Goal: Task Accomplishment & Management: Manage account settings

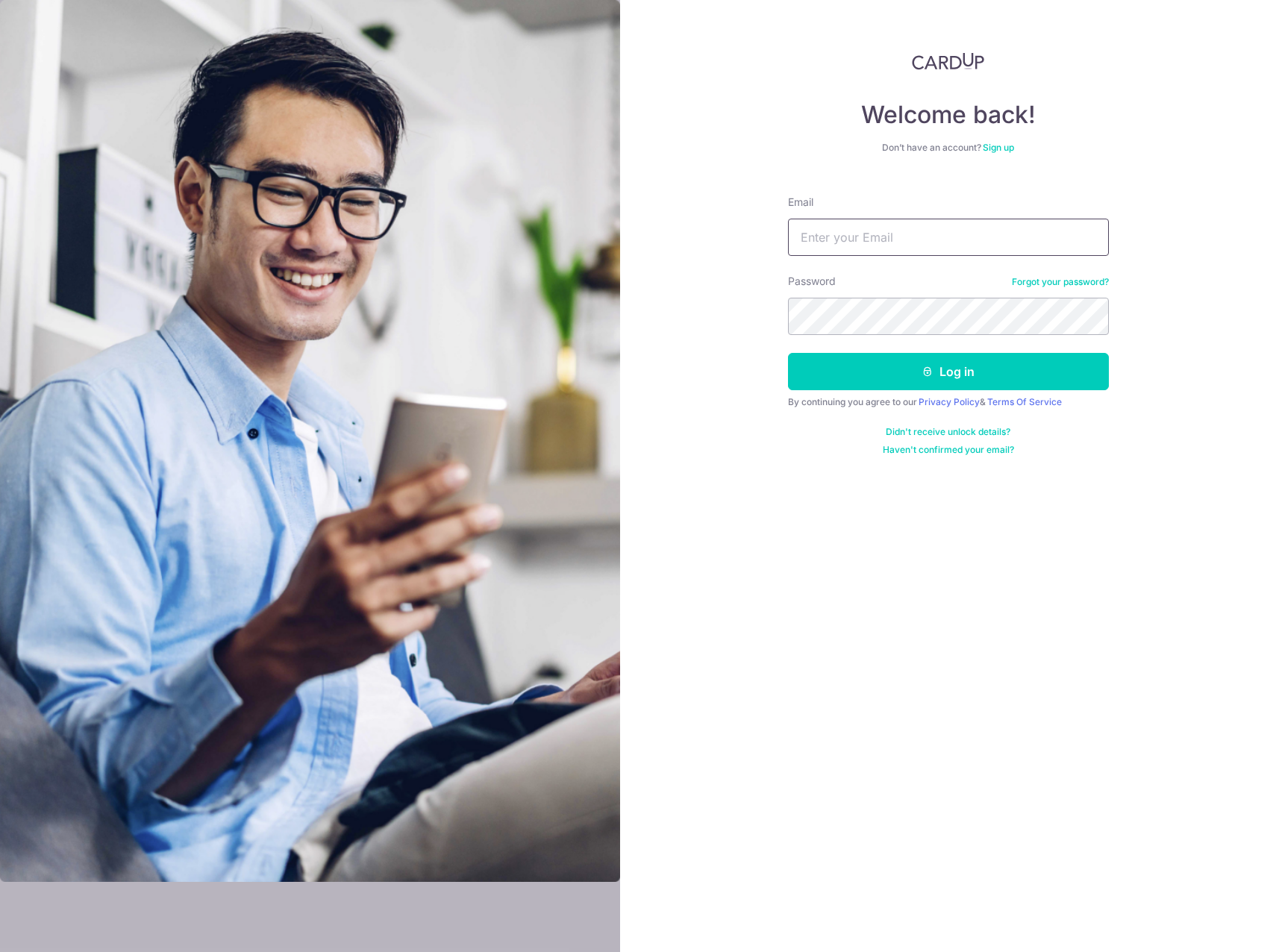
type input "[PERSON_NAME][EMAIL_ADDRESS][DOMAIN_NAME]"
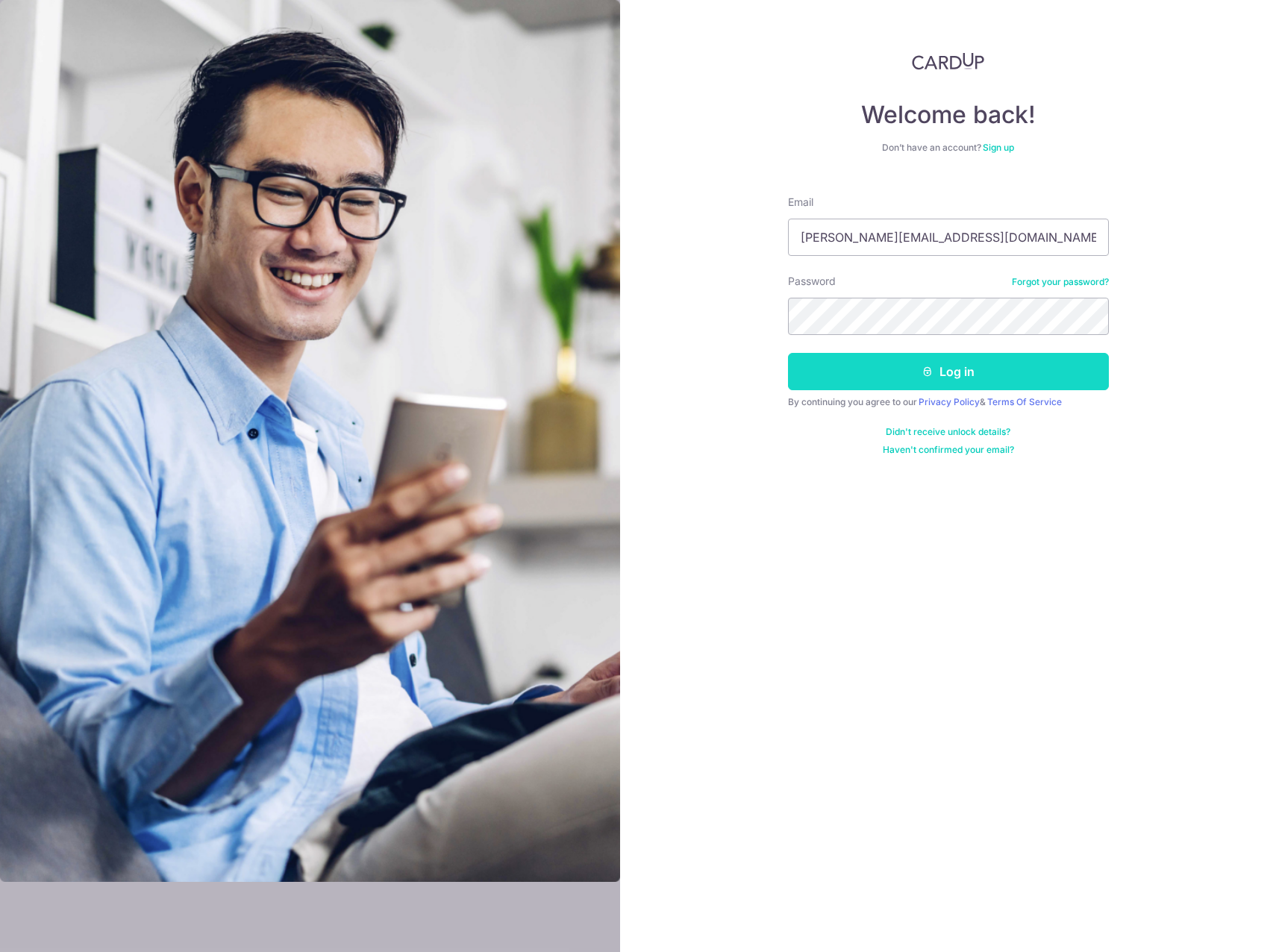
click at [924, 374] on icon "submit" at bounding box center [928, 371] width 12 height 12
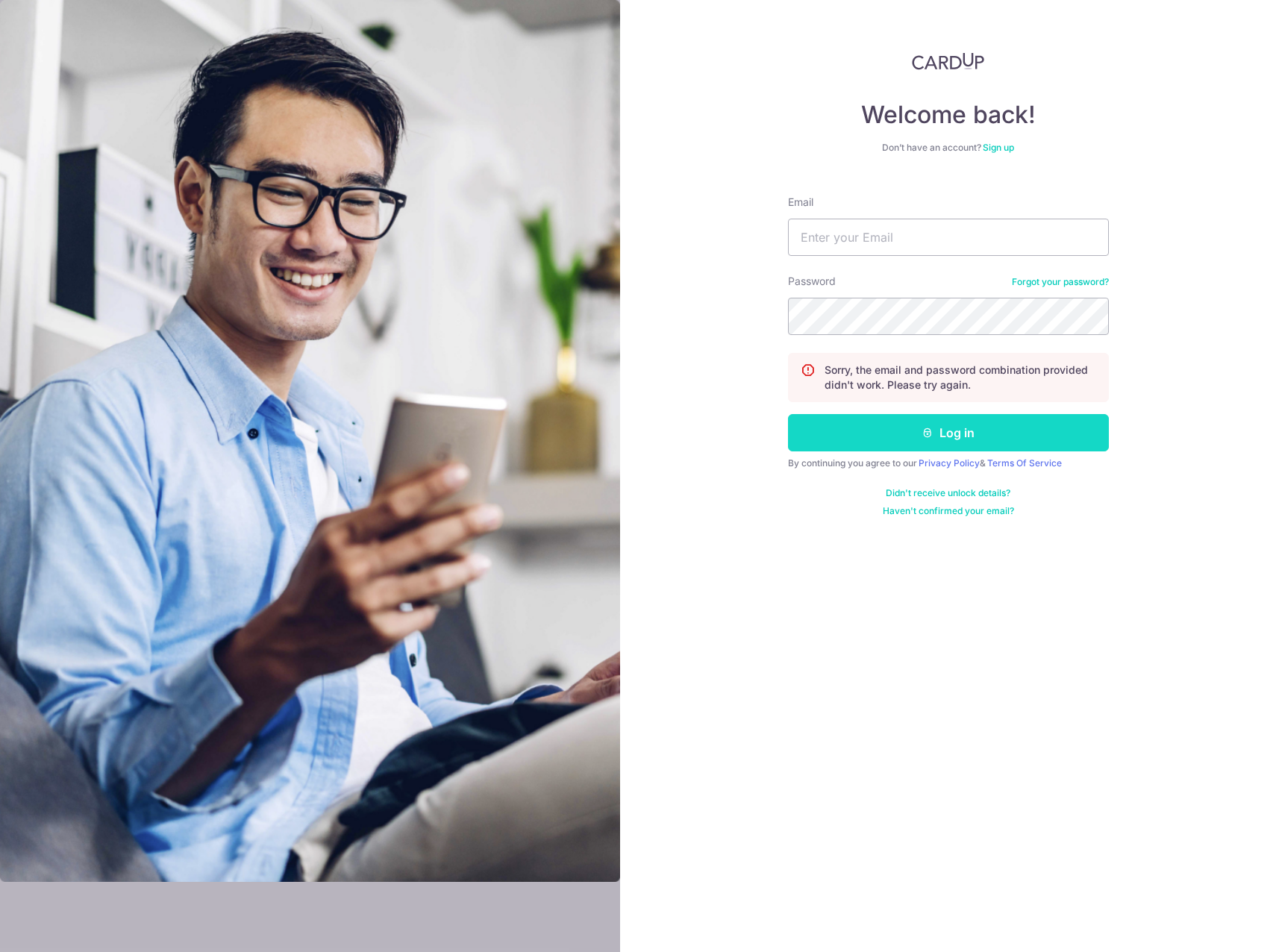
click at [946, 436] on button "Log in" at bounding box center [948, 433] width 321 height 37
click at [850, 229] on input "Email" at bounding box center [948, 237] width 321 height 37
type input "[PERSON_NAME][EMAIL_ADDRESS][DOMAIN_NAME]"
click at [910, 429] on button "Log in" at bounding box center [948, 433] width 321 height 37
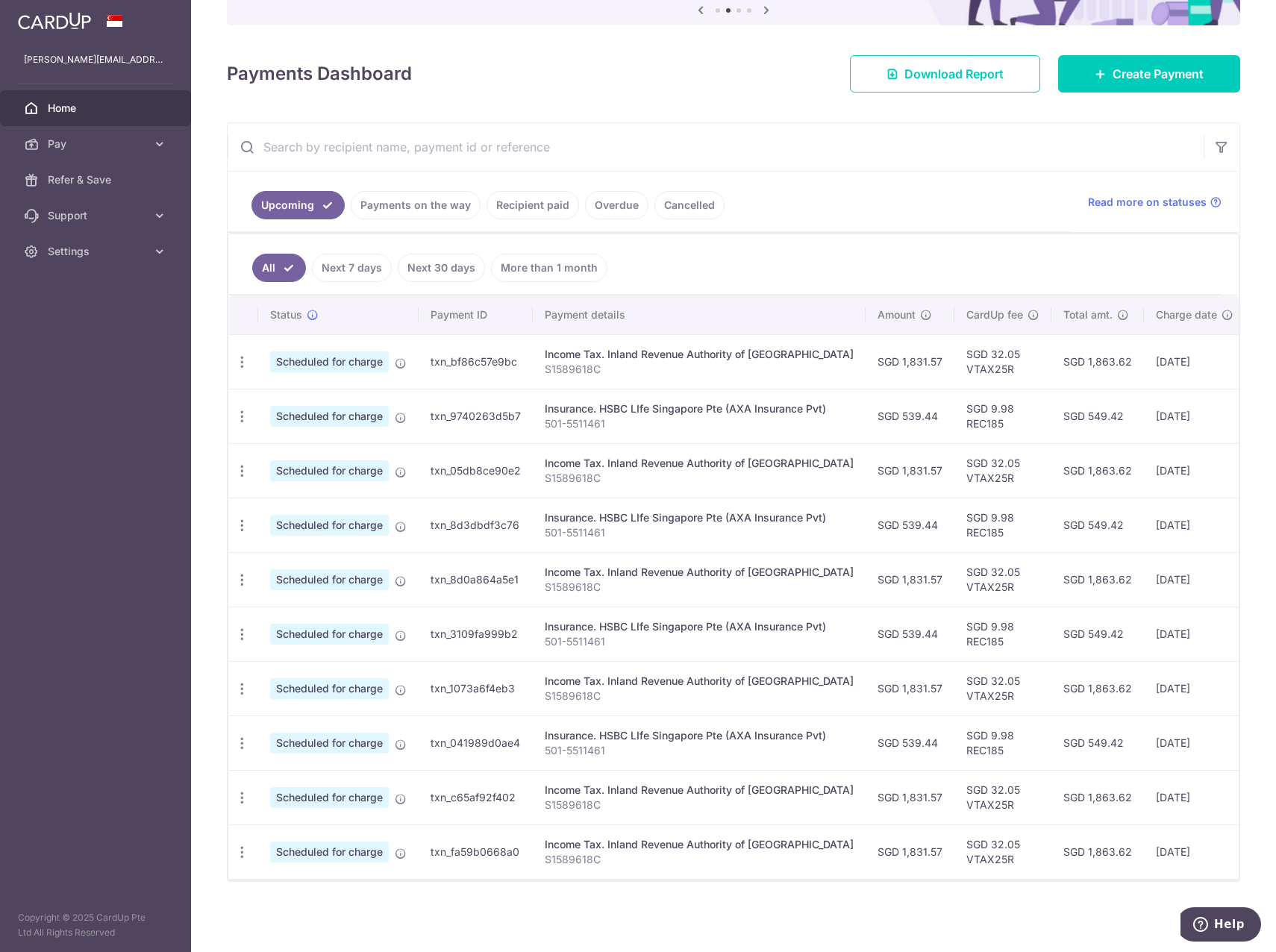
click at [445, 258] on link "Next 30 days" at bounding box center [442, 268] width 88 height 29
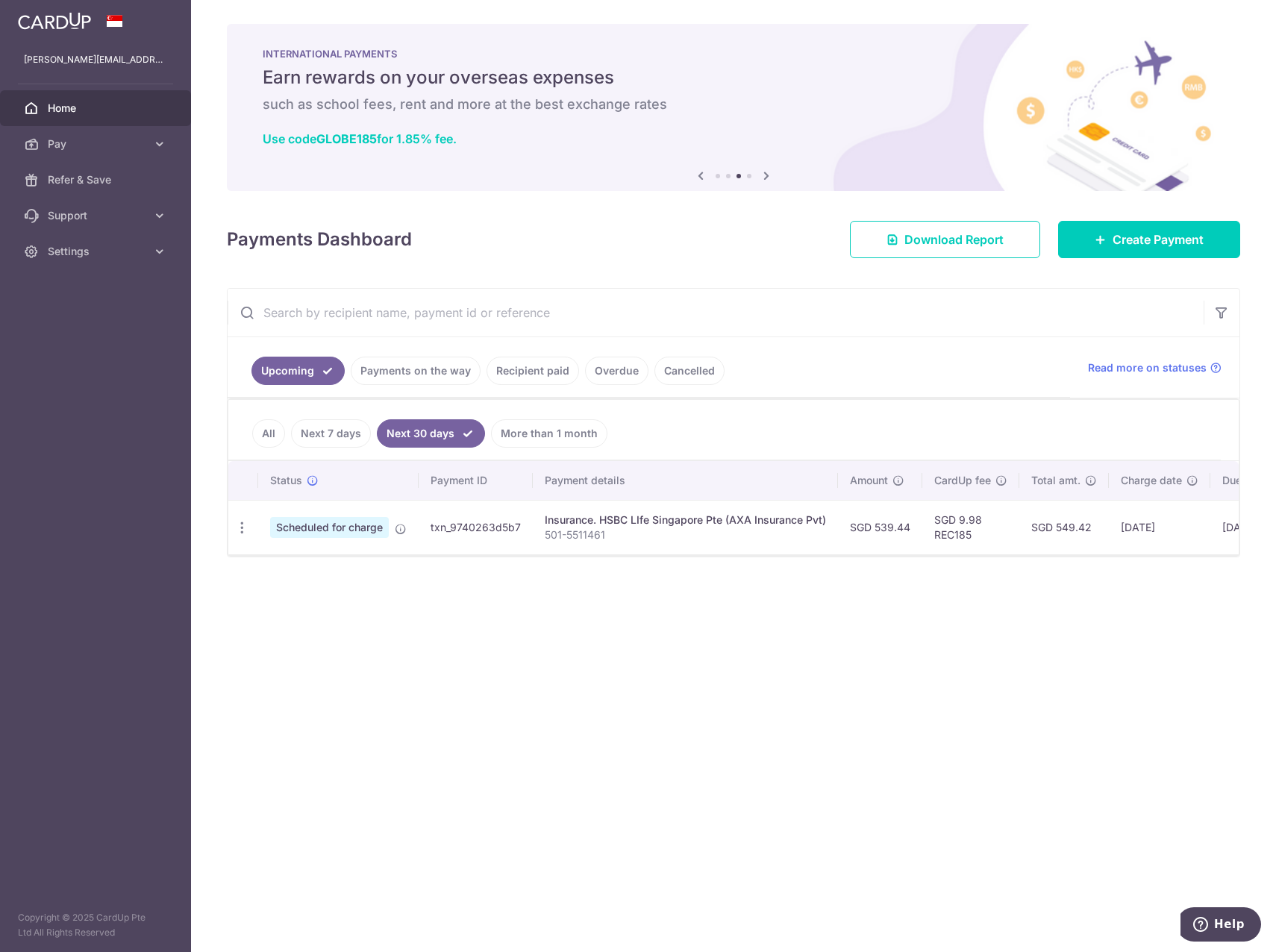
click at [269, 431] on link "All" at bounding box center [269, 433] width 33 height 29
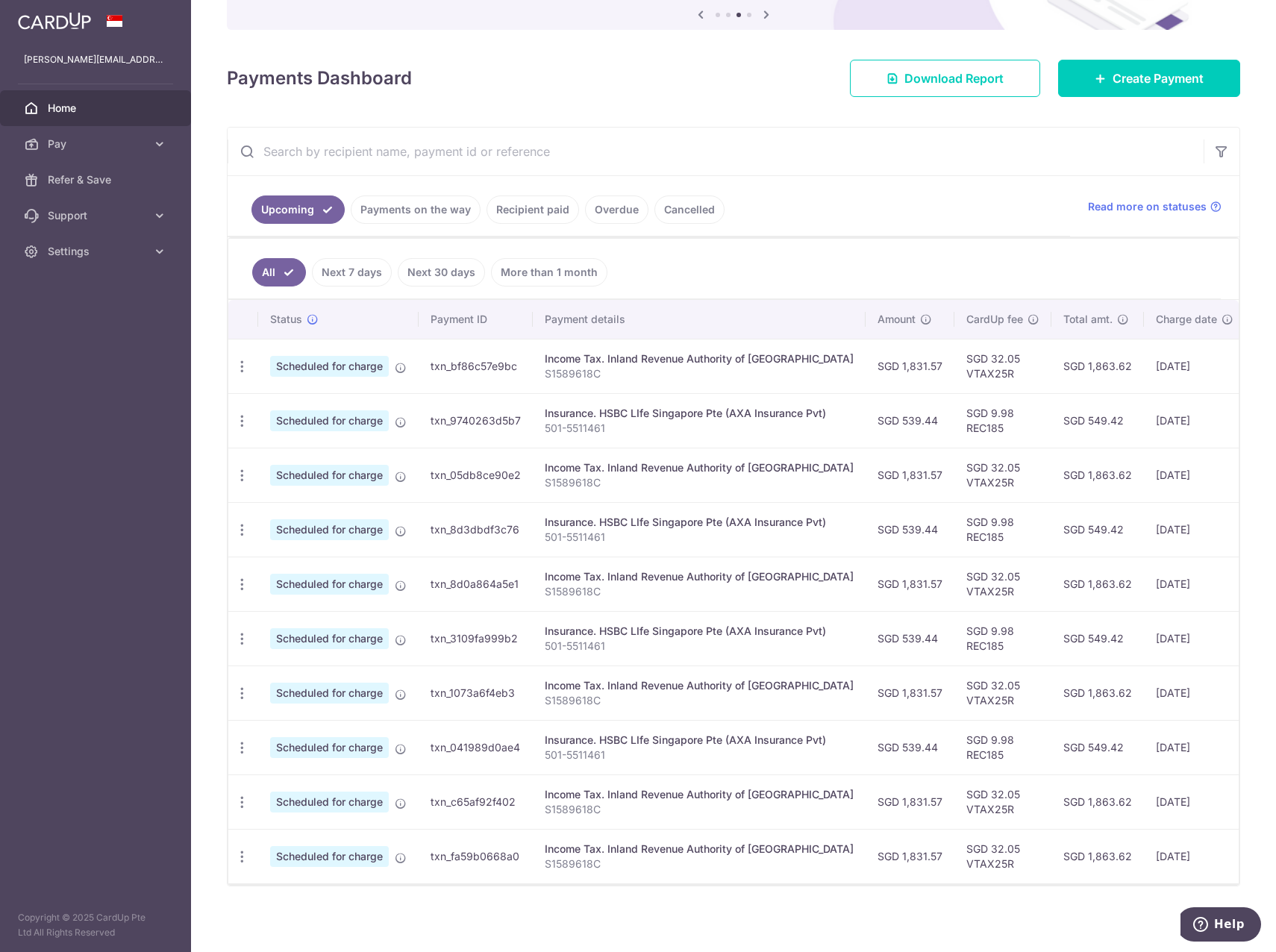
scroll to position [173, 0]
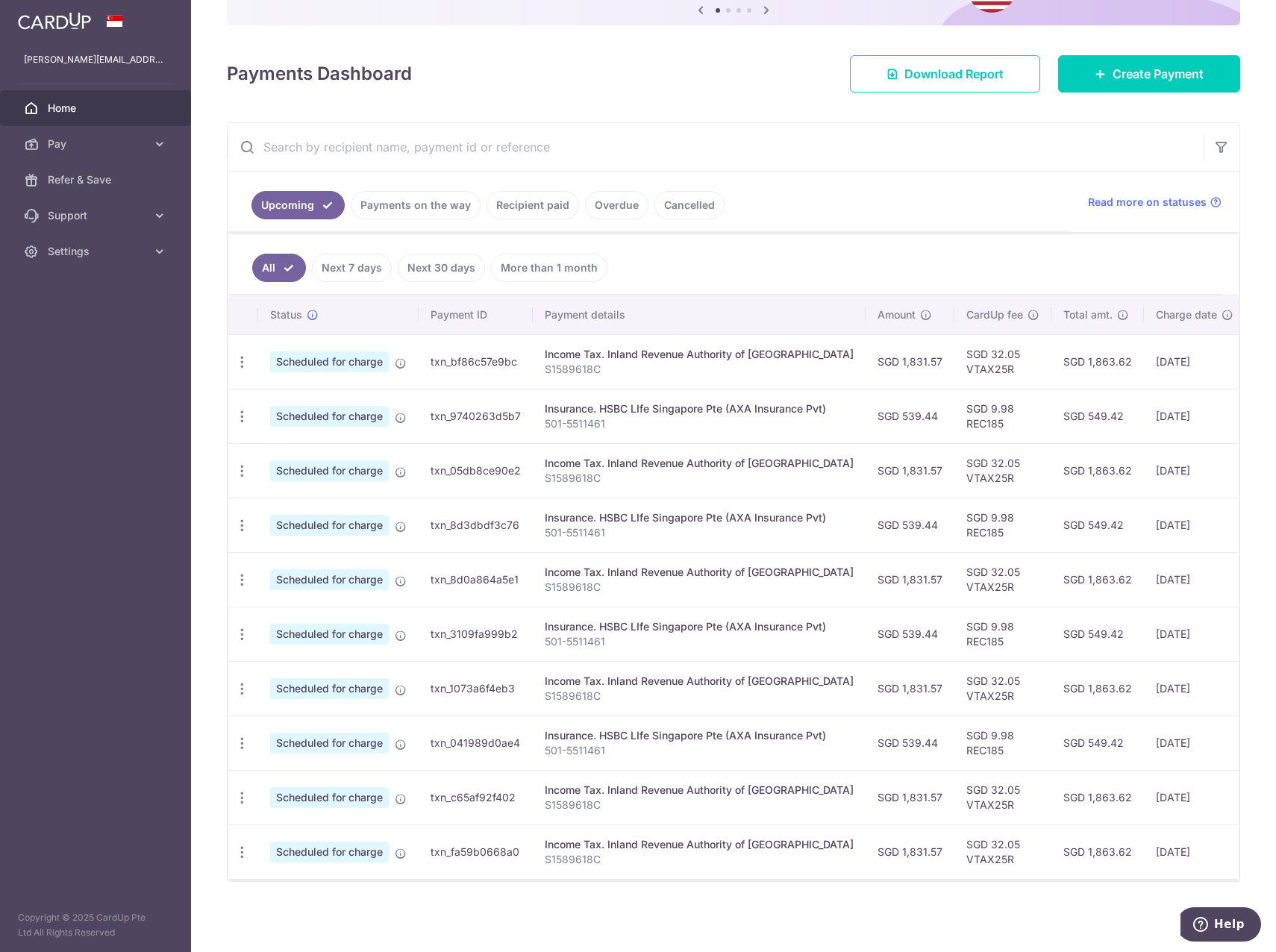
click at [65, 105] on span "Home" at bounding box center [97, 108] width 99 height 15
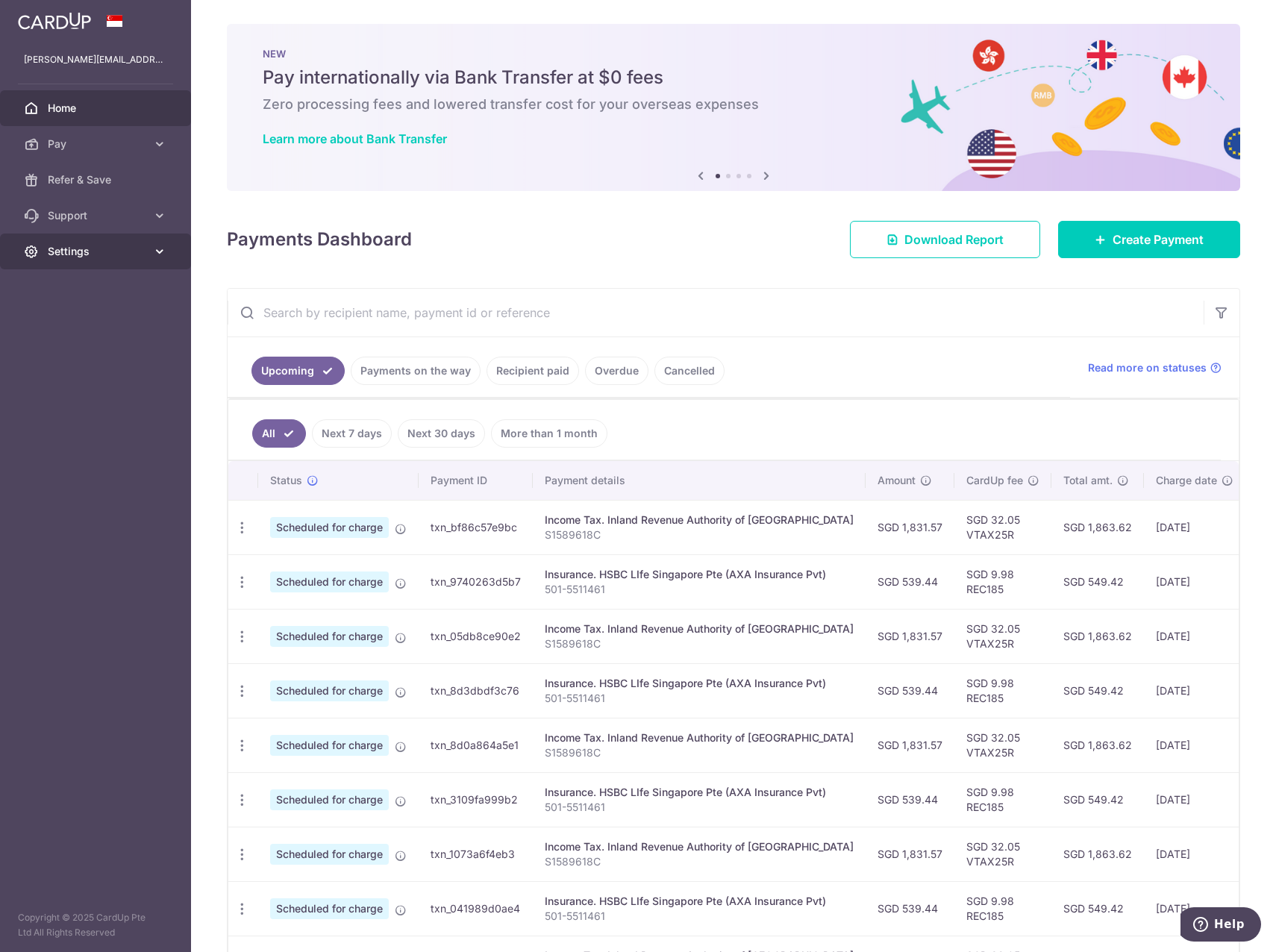
click at [159, 252] on icon at bounding box center [159, 251] width 15 height 15
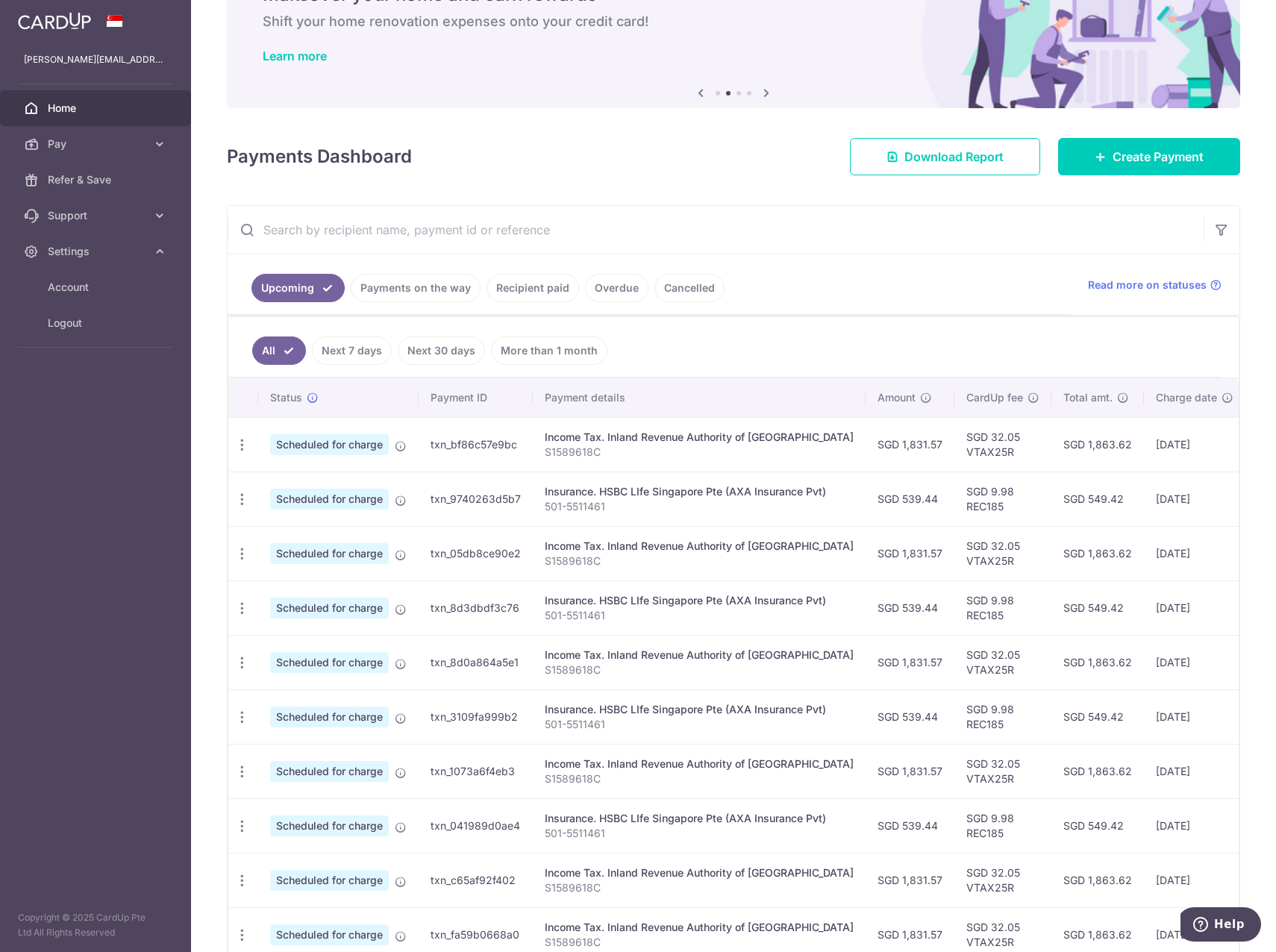
scroll to position [173, 0]
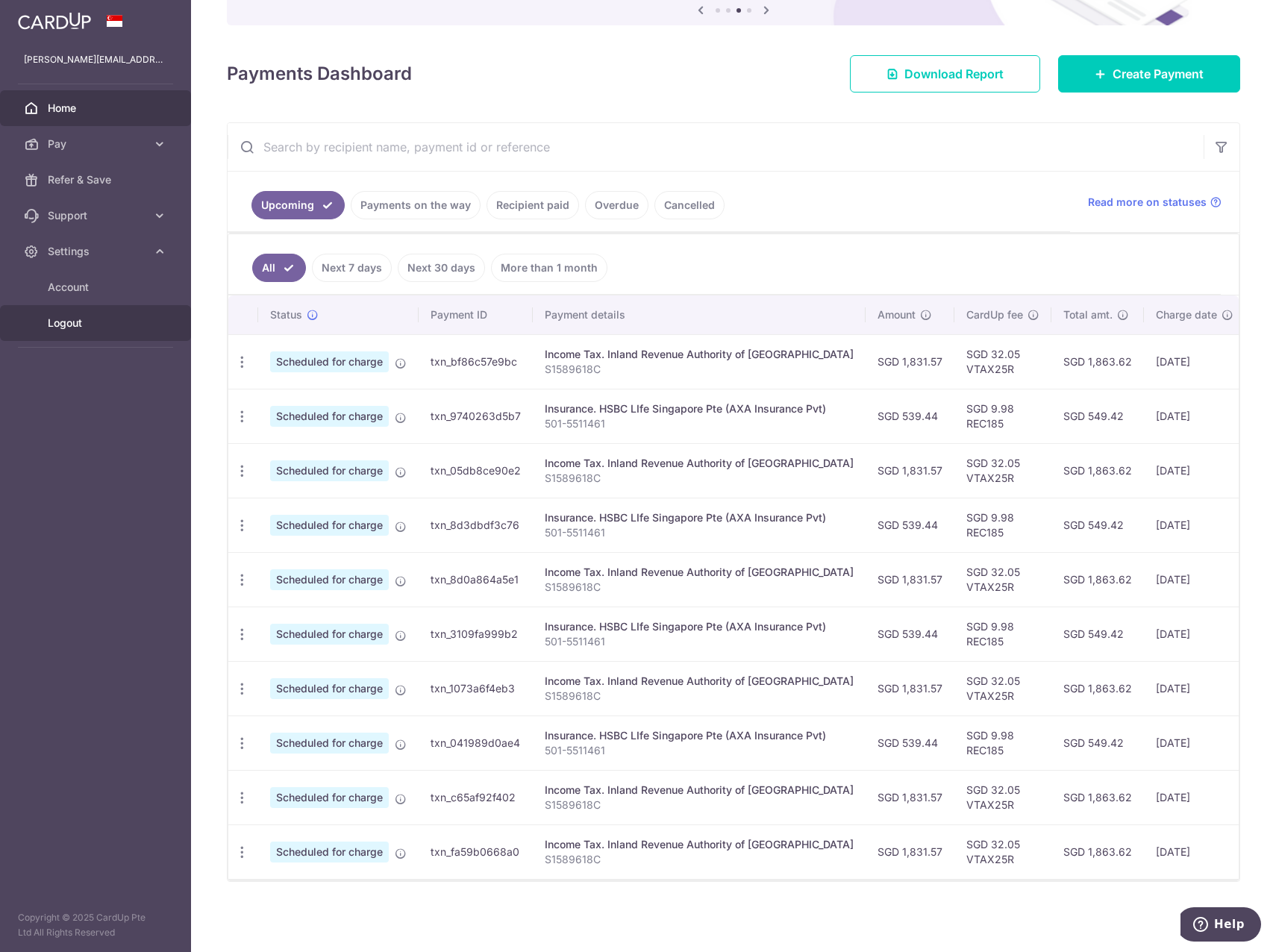
click at [66, 324] on span "Logout" at bounding box center [97, 323] width 99 height 15
